Goal: Task Accomplishment & Management: Use online tool/utility

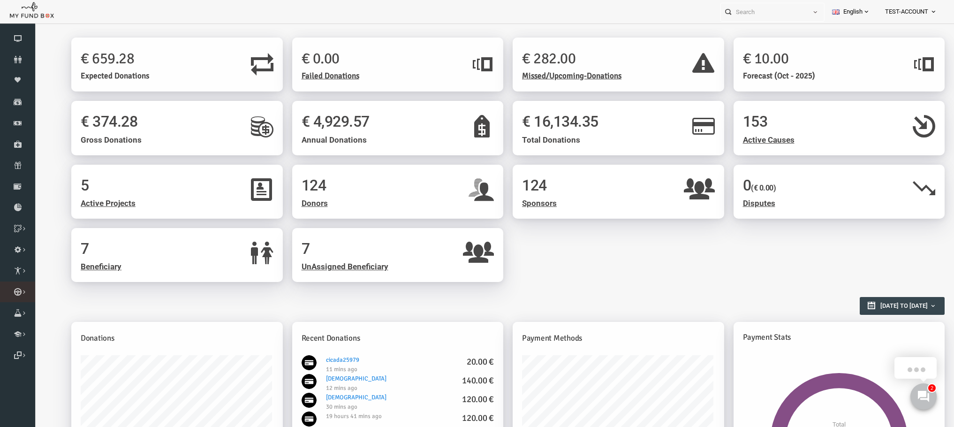
click at [0, 0] on link "Qurbani List" at bounding box center [0, 0] width 0 height 0
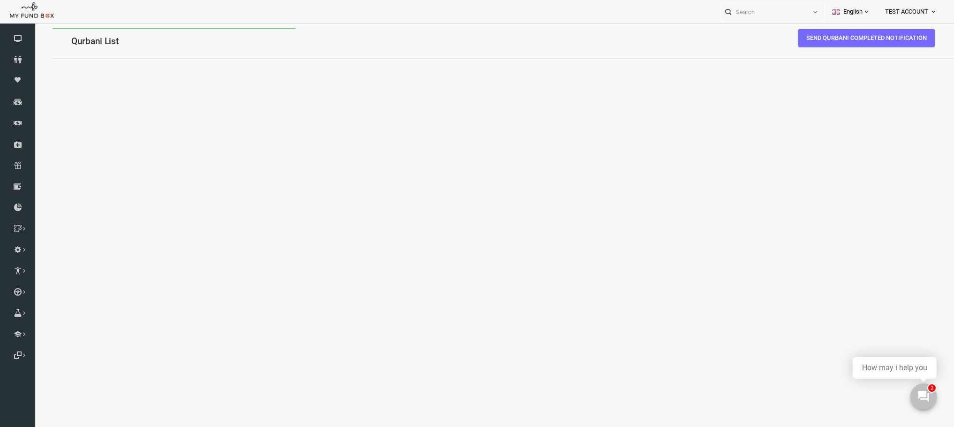
select select "100"
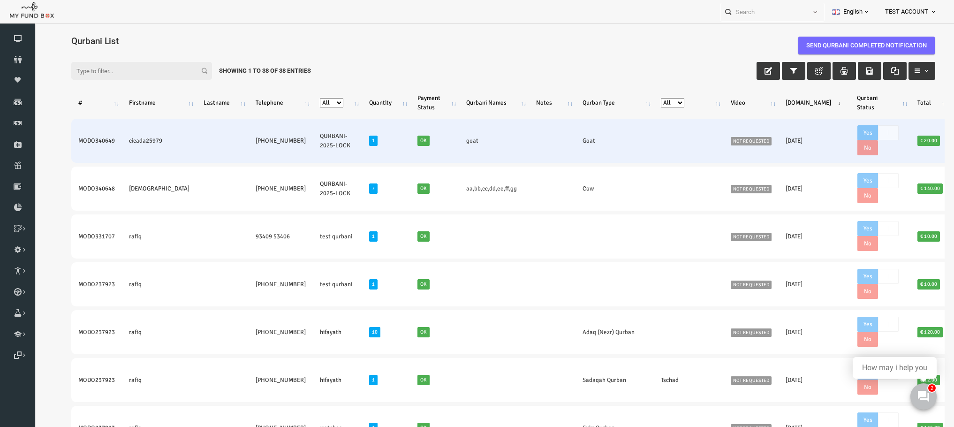
click at [65, 134] on td "MODO340649" at bounding box center [78, 141] width 51 height 44
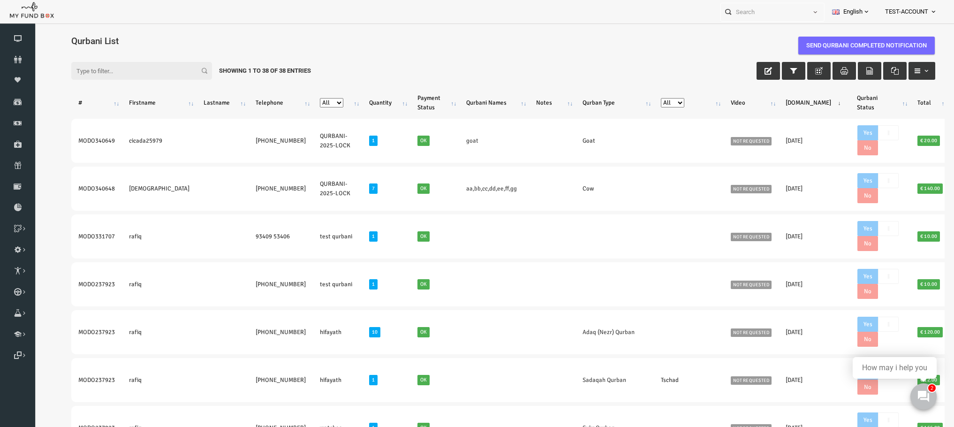
click at [428, 56] on div "Filter: Showing 1 to 38 of 38 Entries" at bounding box center [485, 71] width 883 height 37
click at [738, 69] on button "button" at bounding box center [749, 71] width 23 height 18
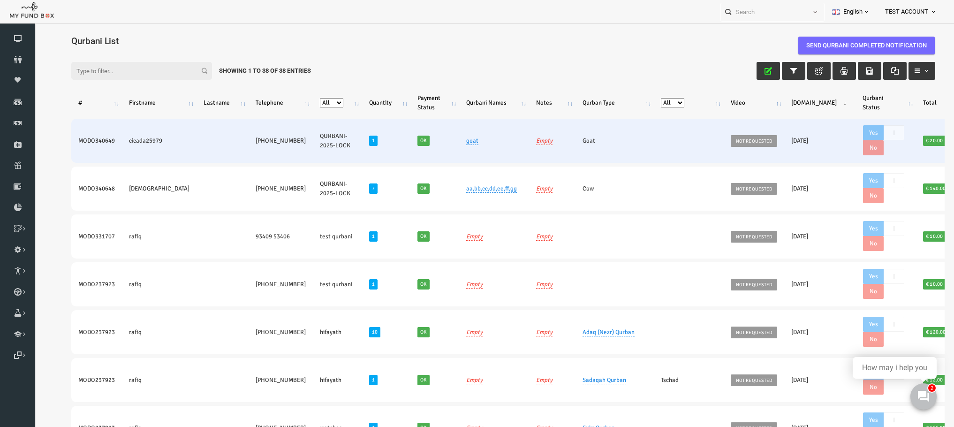
click at [81, 137] on td "MODO340649" at bounding box center [78, 141] width 51 height 44
click at [81, 134] on td "MODO340649" at bounding box center [78, 141] width 51 height 44
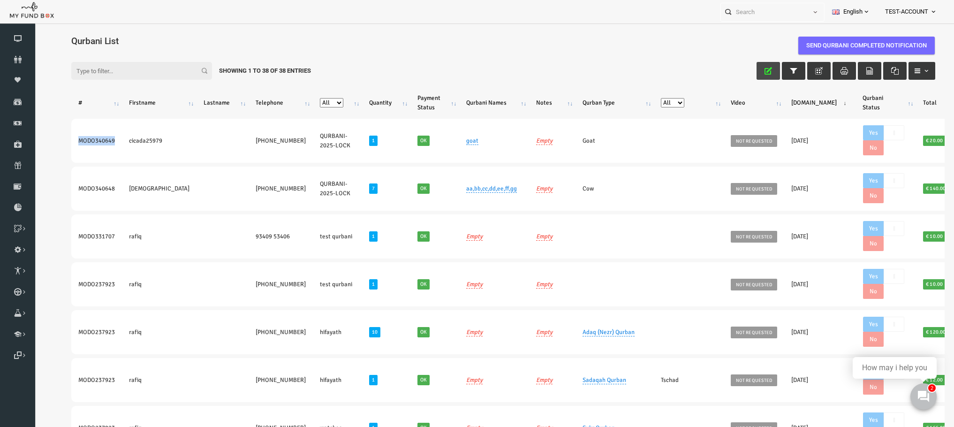
click at [738, 64] on button "button" at bounding box center [749, 71] width 23 height 18
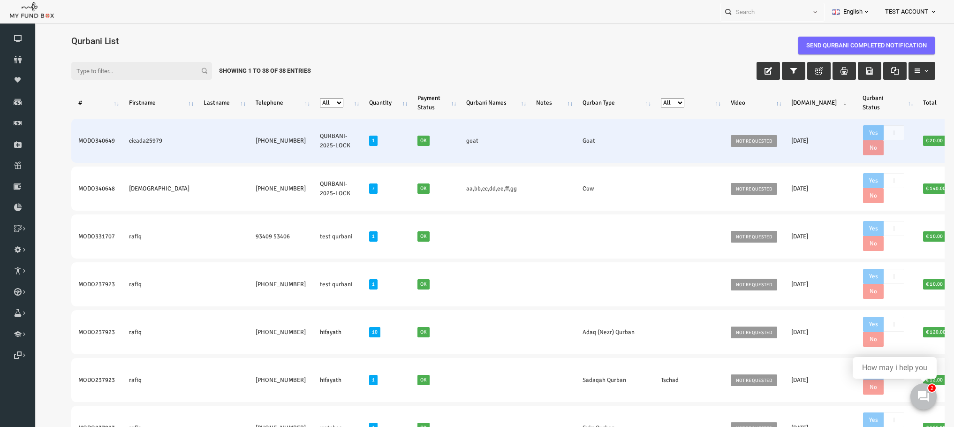
click at [944, 137] on icon at bounding box center [948, 141] width 8 height 8
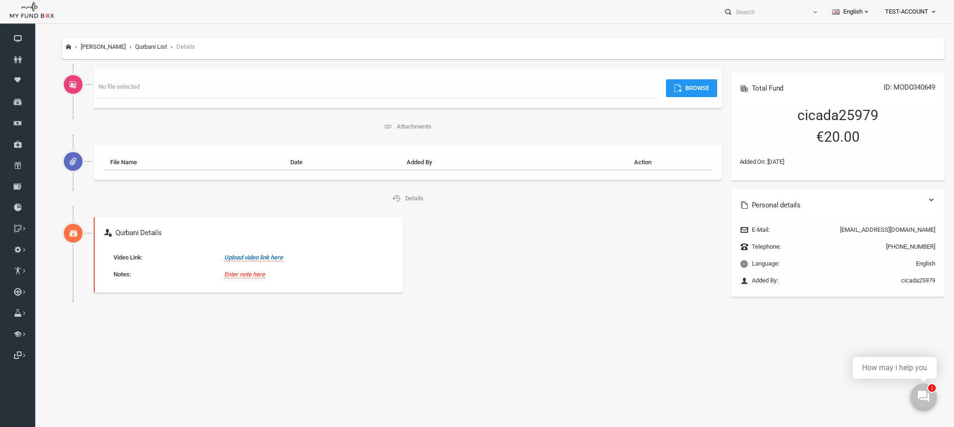
click at [220, 259] on link "Upload video link here" at bounding box center [235, 258] width 59 height 8
type input "xaxax"
click at [401, 325] on body "Donor Not Found Beneficiary Not Found Partner Not Found!!!! Please Fill out thi…" at bounding box center [485, 241] width 902 height 427
click at [228, 255] on link "Upload video link here" at bounding box center [235, 258] width 59 height 8
type input "https://www.youtube.com/"
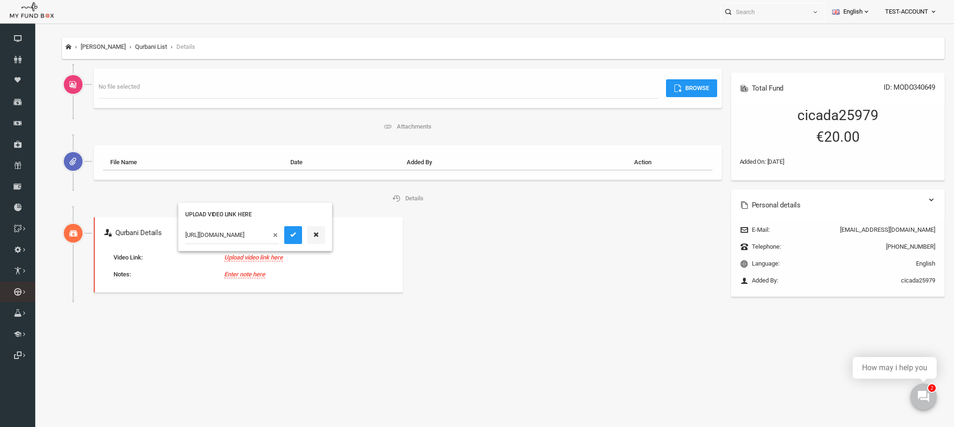
click at [0, 0] on link "Qurbani List" at bounding box center [0, 0] width 0 height 0
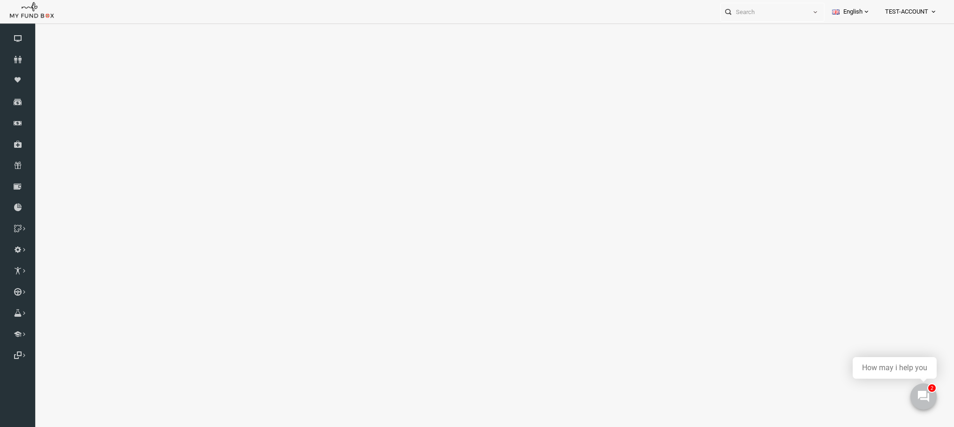
select select "100"
